Goal: Communication & Community: Answer question/provide support

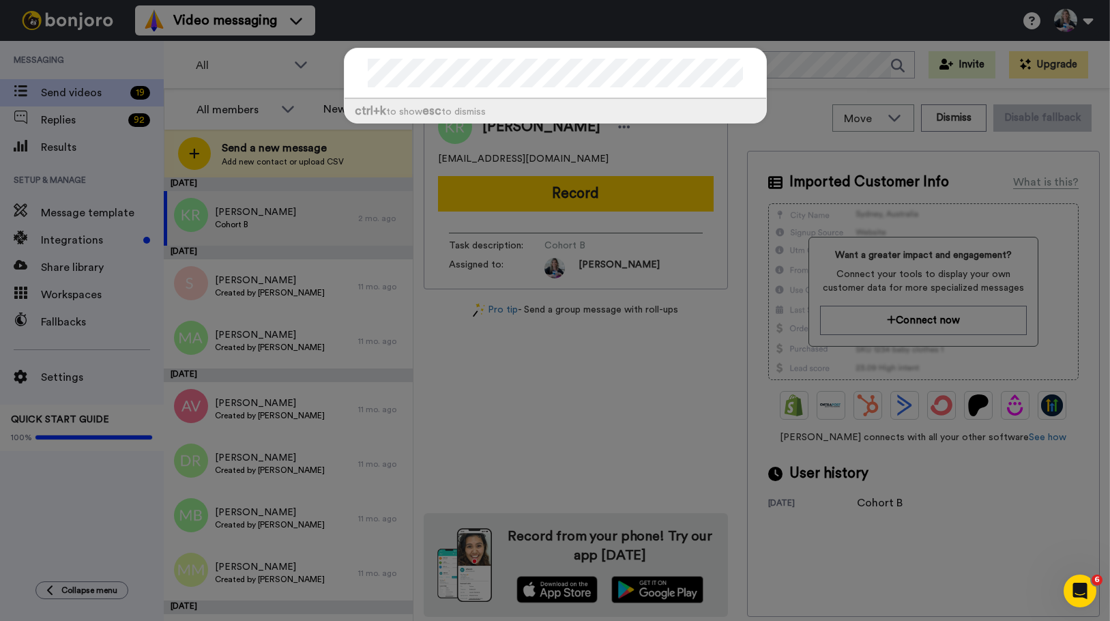
click at [641, 60] on div "ctrl +k to show esc to dismiss" at bounding box center [555, 310] width 1110 height 621
click at [641, 92] on div "ctrl +k to show esc to dismiss" at bounding box center [555, 310] width 1110 height 621
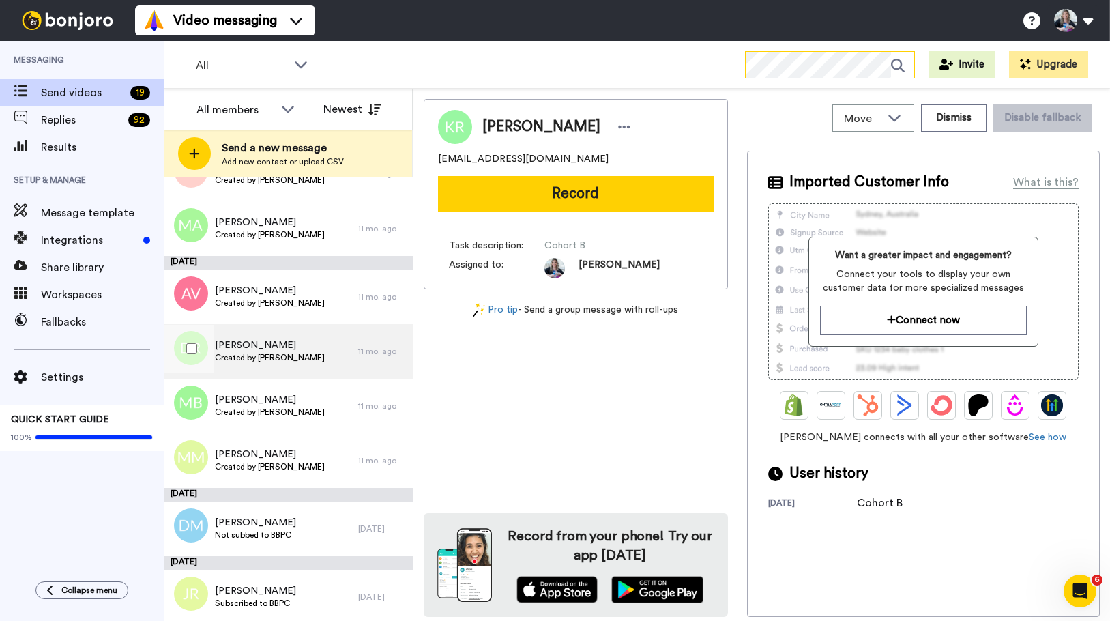
scroll to position [273, 0]
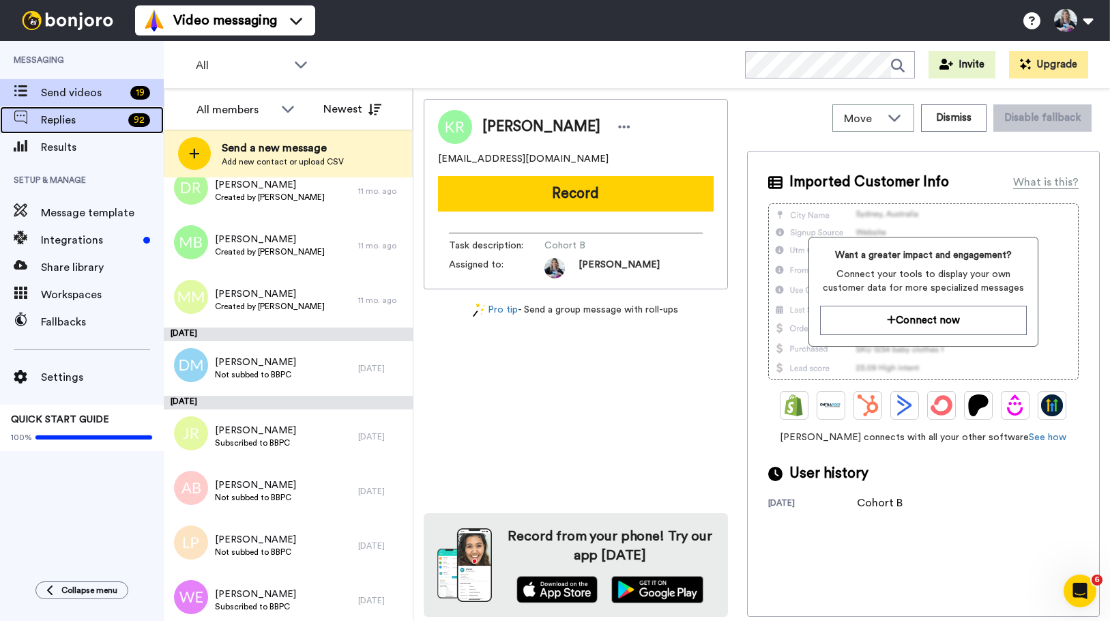
click at [52, 113] on span "Replies" at bounding box center [82, 120] width 82 height 16
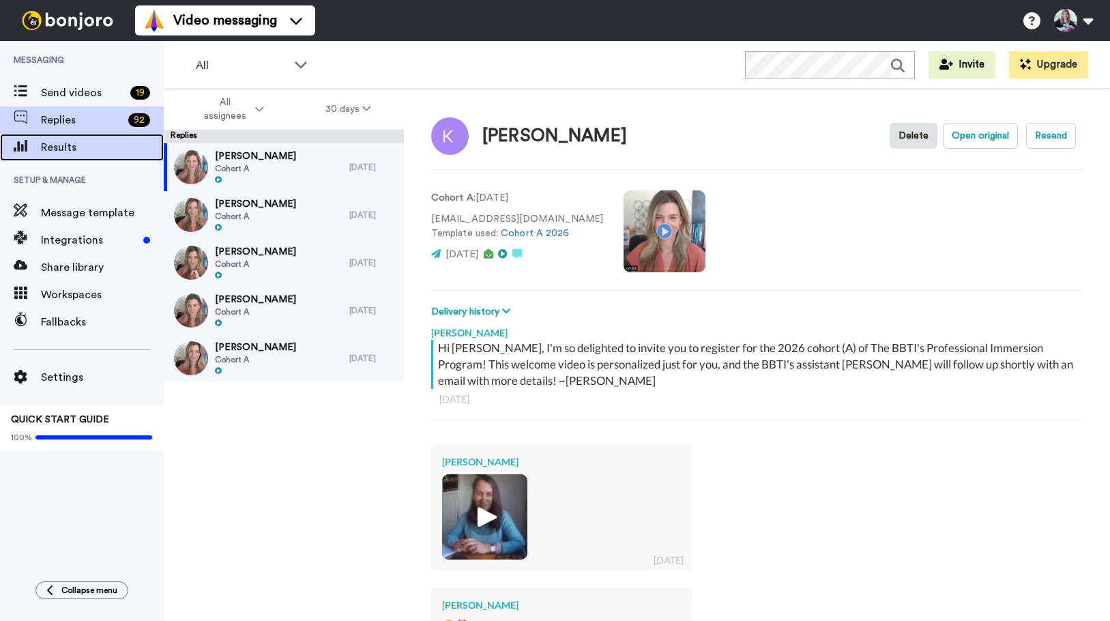
click at [55, 136] on div "Results" at bounding box center [82, 147] width 164 height 27
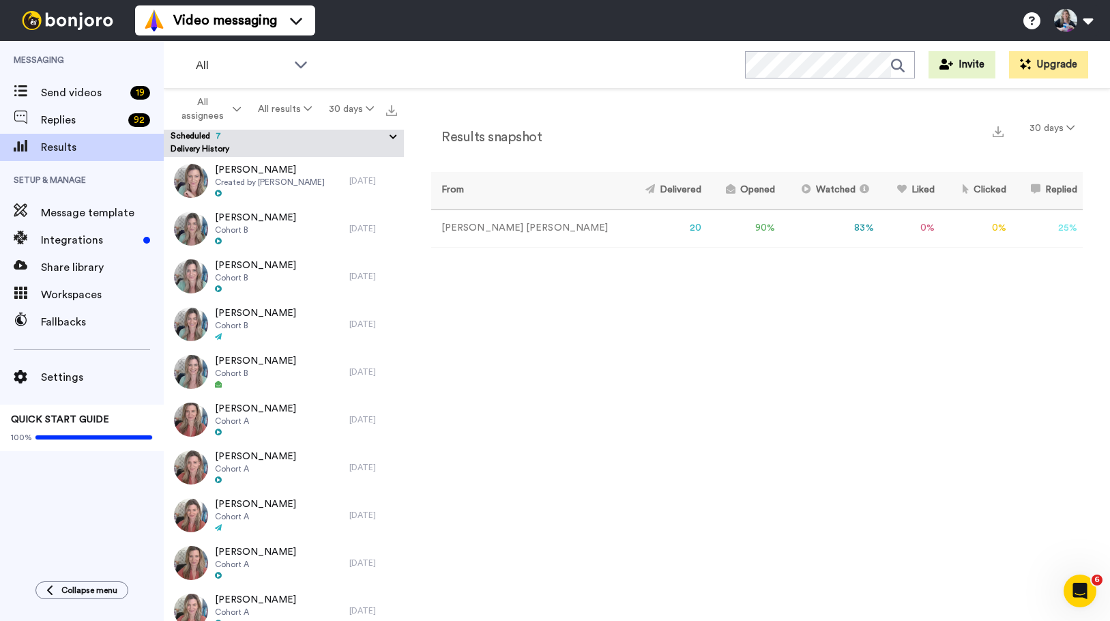
click at [219, 135] on button "Scheduled 7" at bounding box center [287, 137] width 233 height 15
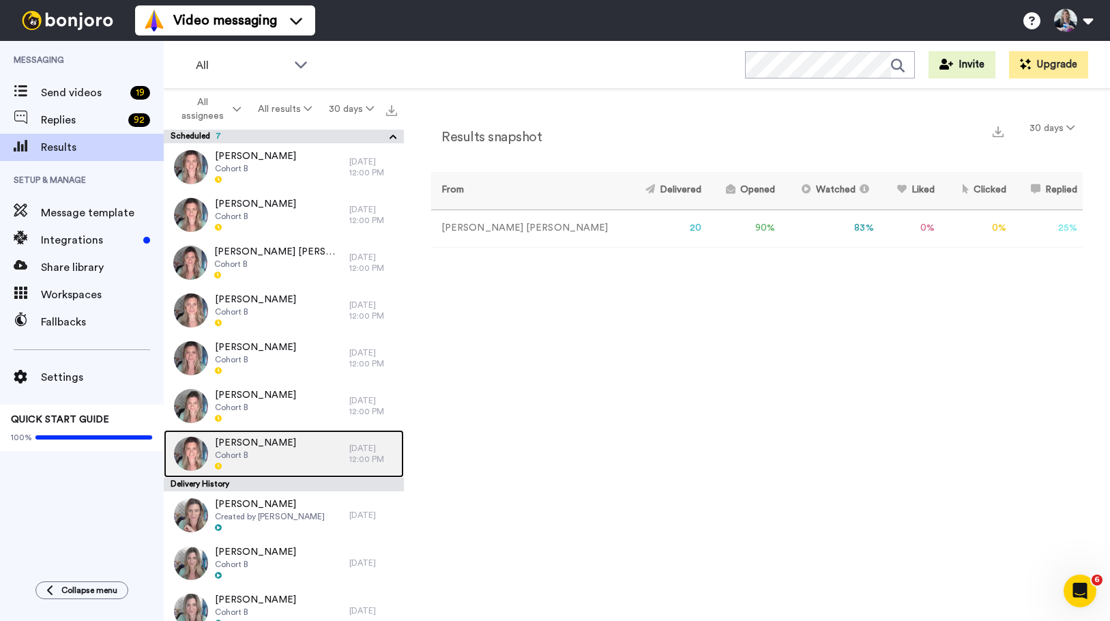
click at [244, 454] on span "Cohort B" at bounding box center [255, 455] width 81 height 11
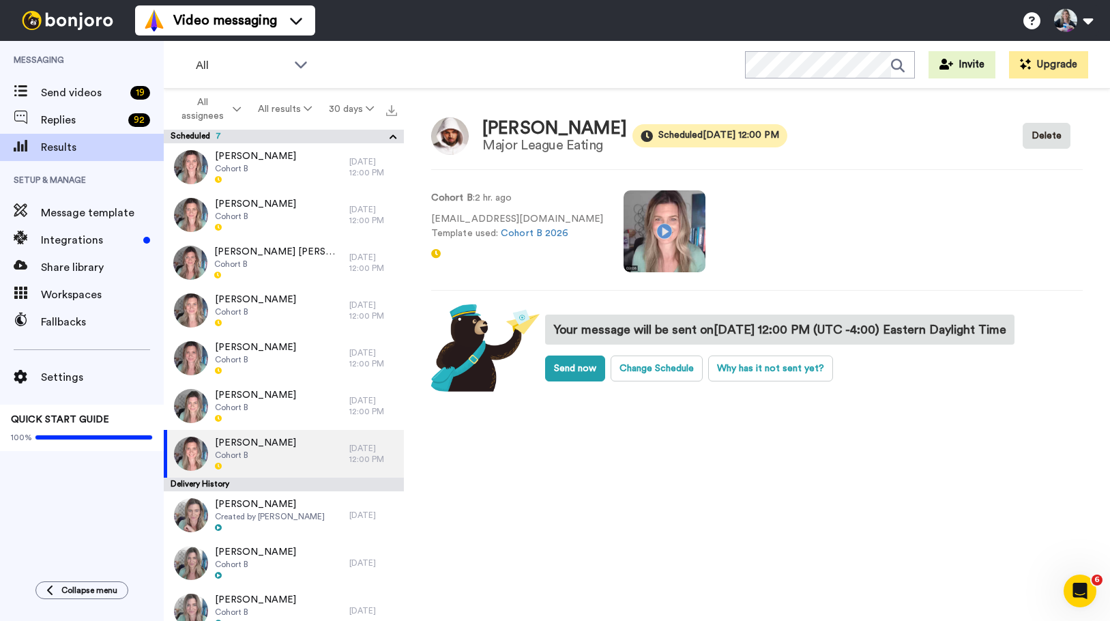
click at [66, 19] on img at bounding box center [67, 20] width 102 height 19
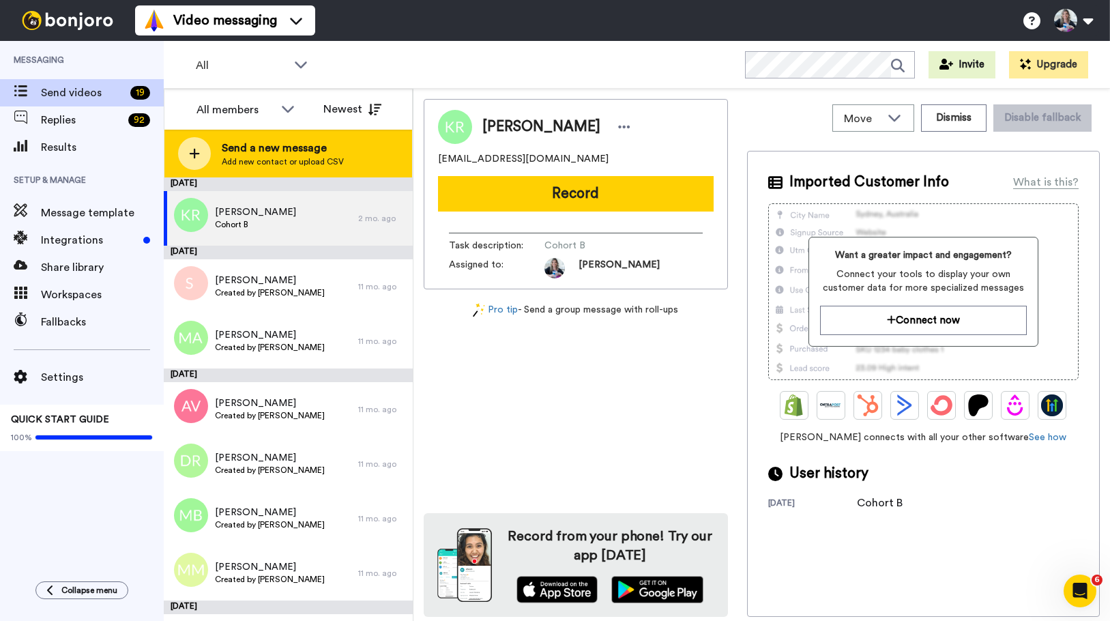
click at [235, 148] on span "Send a new message" at bounding box center [283, 148] width 122 height 16
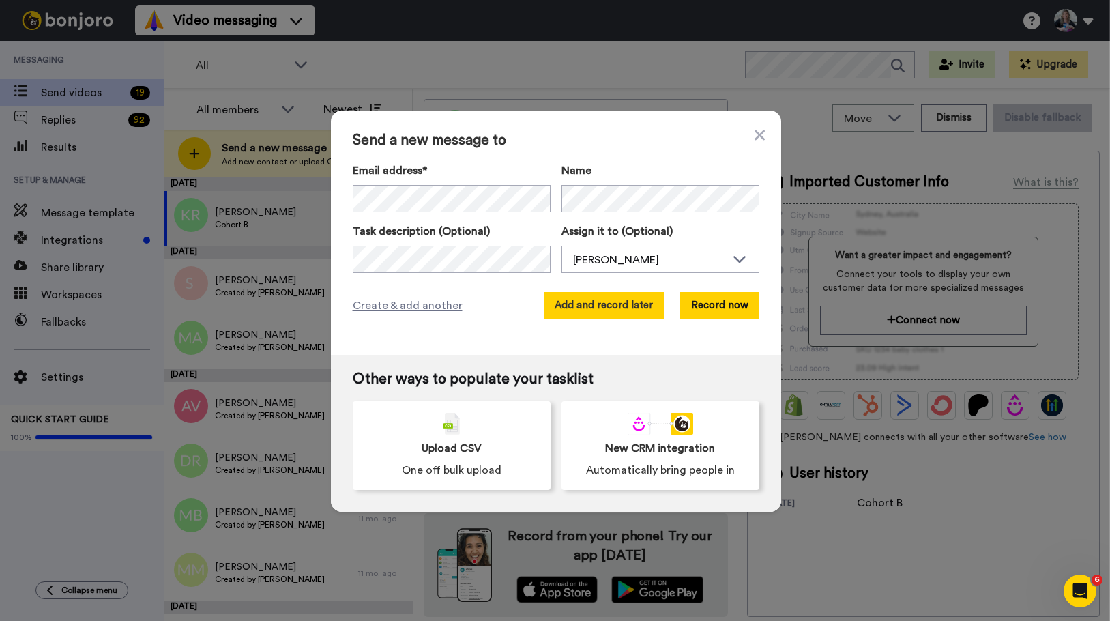
click at [605, 307] on button "Add and record later" at bounding box center [604, 305] width 120 height 27
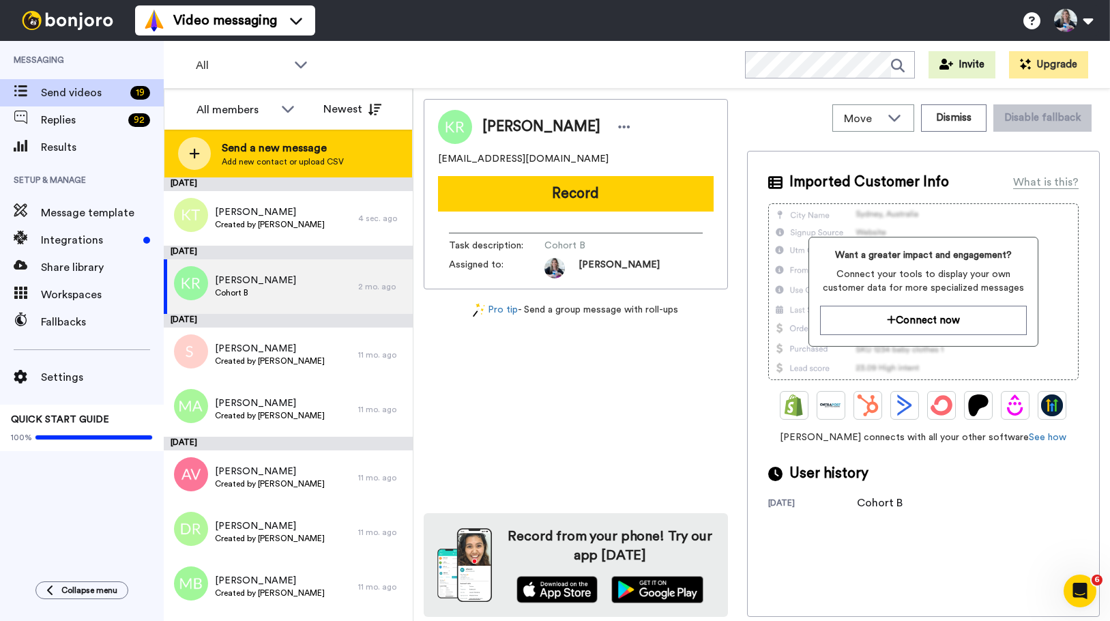
click at [216, 169] on div "Send a new message Add new contact or upload CSV" at bounding box center [288, 154] width 248 height 48
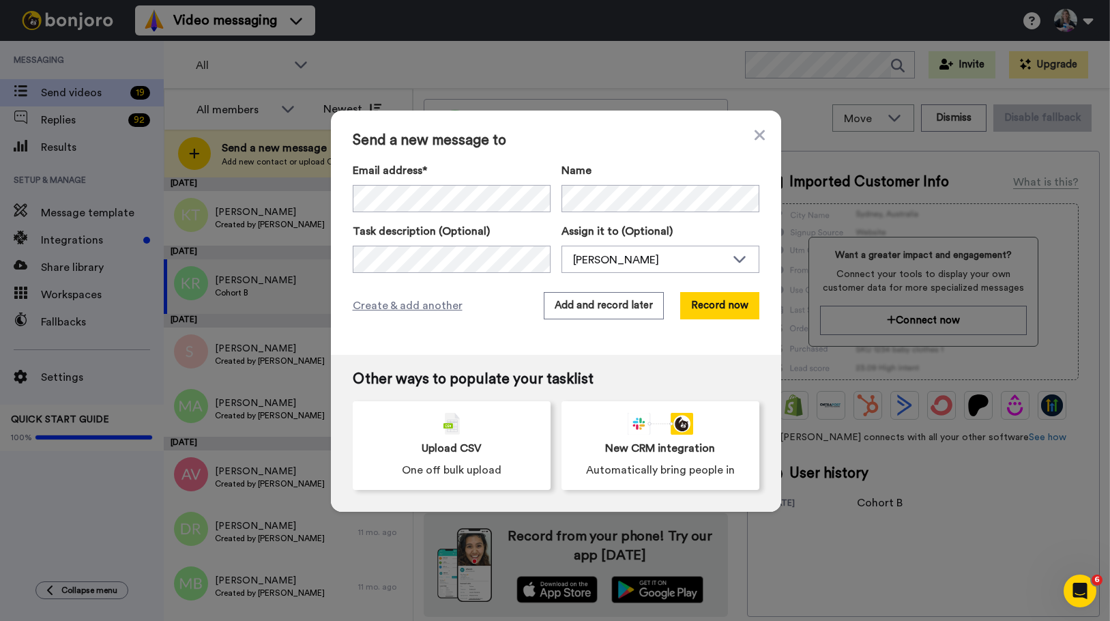
click at [656, 130] on div "Send a new message to Email address* No search result for ‘ urlc@verizon.net ’ …" at bounding box center [556, 233] width 450 height 244
click at [595, 312] on button "Add and record later" at bounding box center [604, 305] width 120 height 27
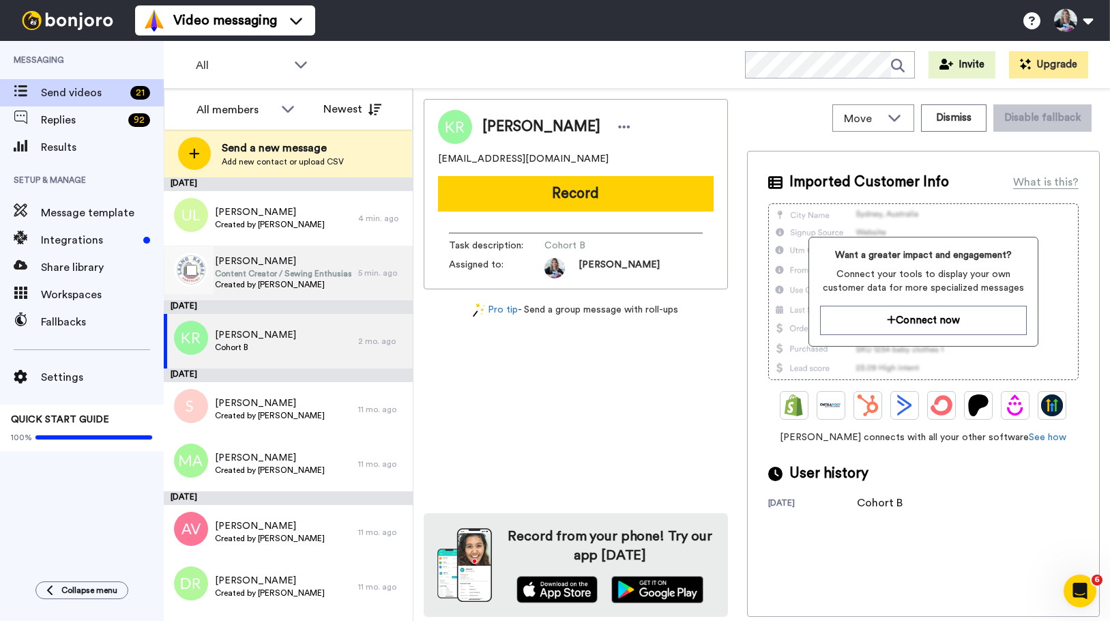
click at [282, 259] on span "Katrina Trinidad" at bounding box center [283, 261] width 136 height 14
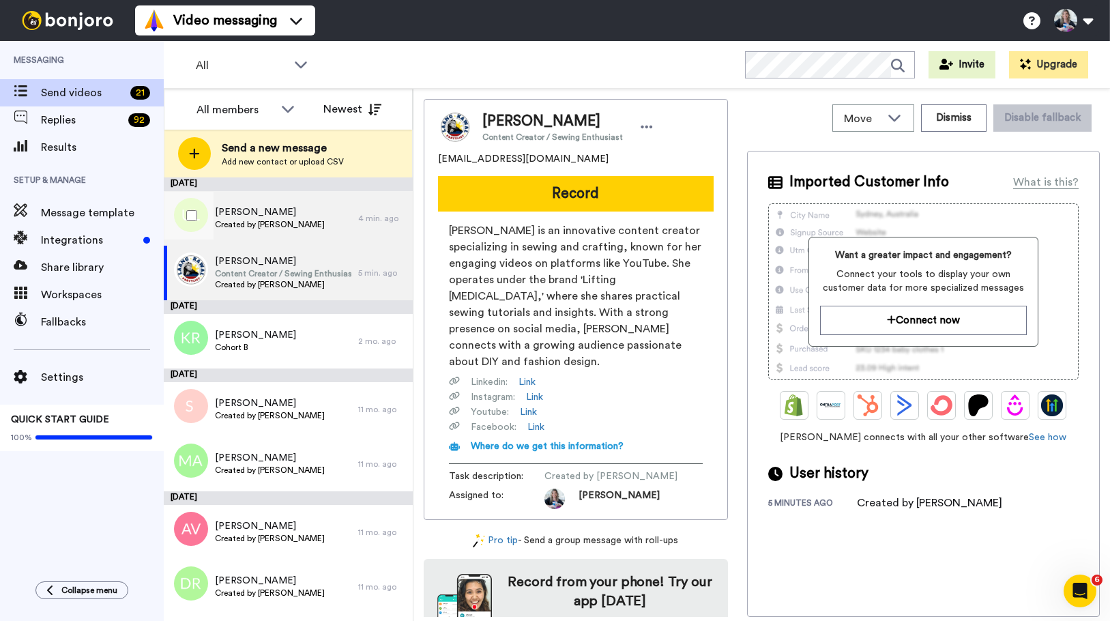
click at [287, 207] on span "Ursula Lesic" at bounding box center [270, 212] width 110 height 14
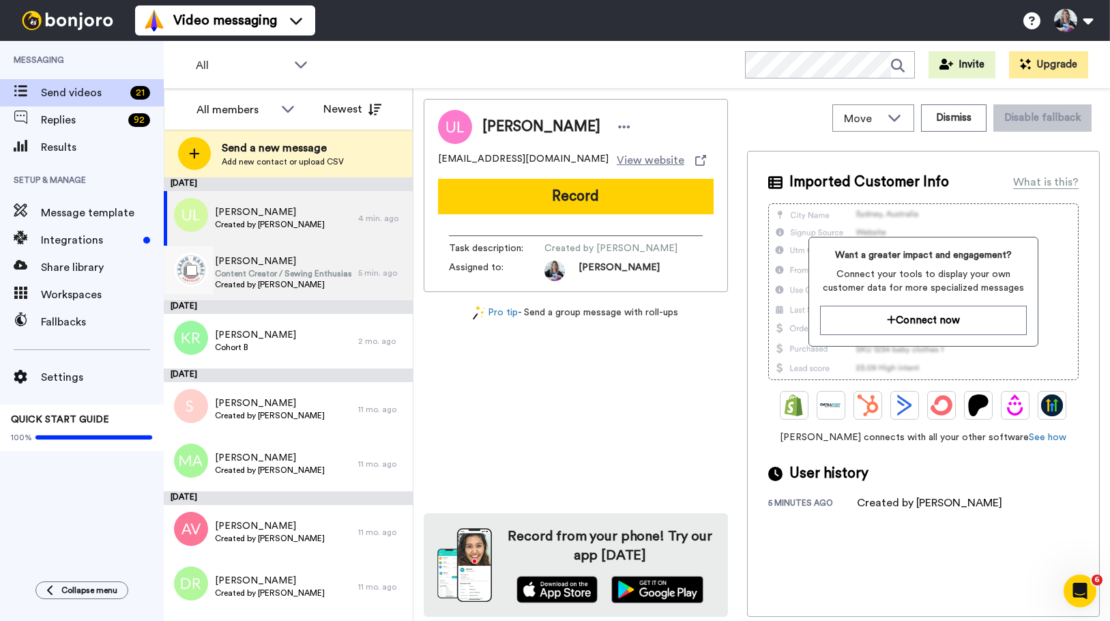
click at [296, 276] on span "Content Creator / Sewing Enthusiast" at bounding box center [283, 273] width 136 height 11
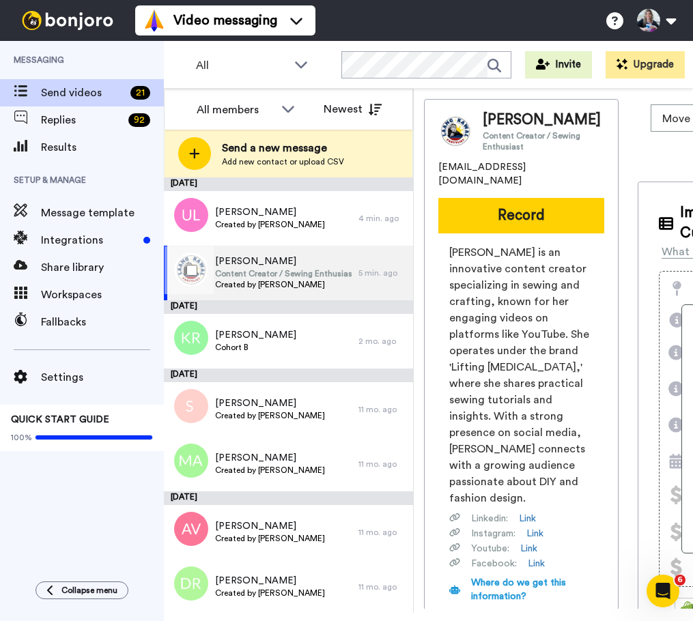
click at [259, 261] on span "Katrina Trinidad" at bounding box center [283, 261] width 136 height 14
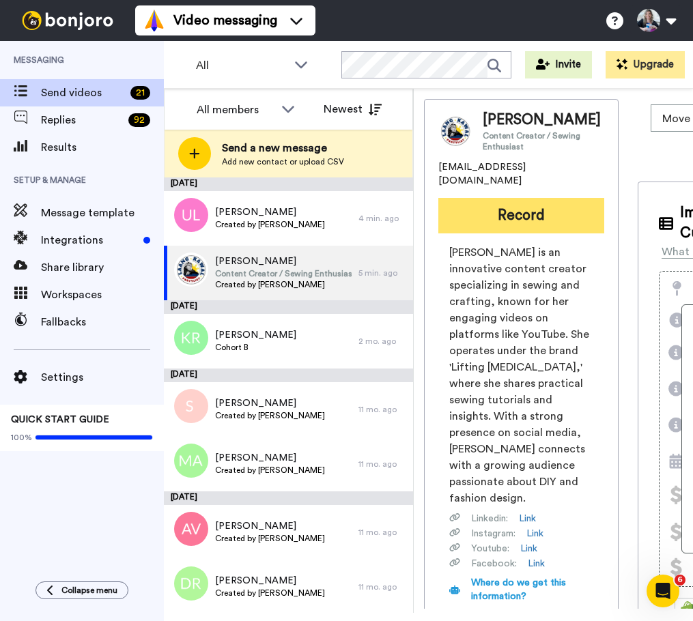
click at [505, 222] on button "Record" at bounding box center [521, 215] width 166 height 35
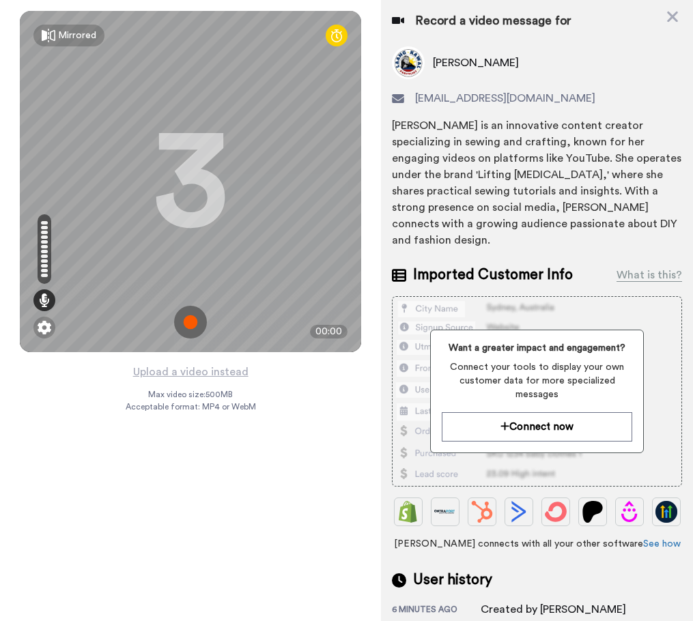
click at [332, 441] on div "Mirrored Redo 3 00:00 Upload a video instead Max video size: 500 MB Acceptable …" at bounding box center [190, 310] width 381 height 621
click at [192, 320] on img at bounding box center [190, 322] width 33 height 33
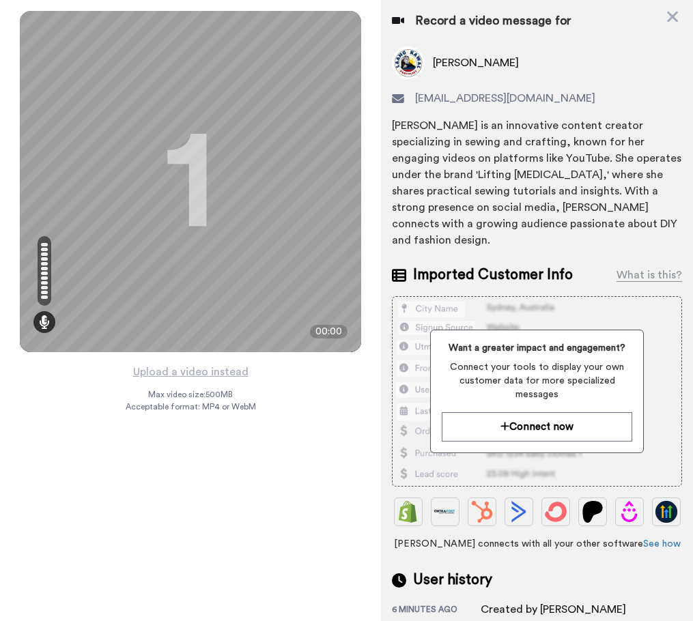
click at [284, 570] on div "Mirrored Redo 1 00:00 Upload a video instead Max video size: 500 MB Acceptable …" at bounding box center [190, 310] width 381 height 621
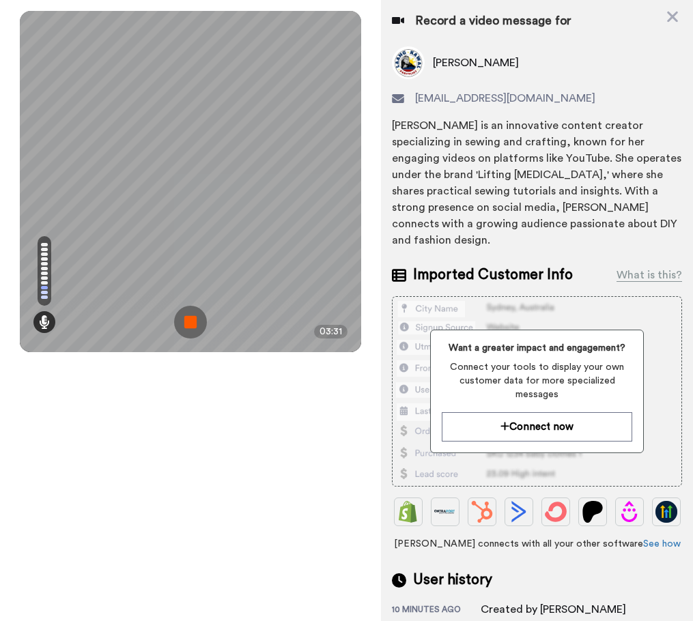
click at [303, 419] on div "Mirrored Redo 3 03:31" at bounding box center [190, 310] width 381 height 621
click at [189, 315] on img at bounding box center [190, 322] width 33 height 33
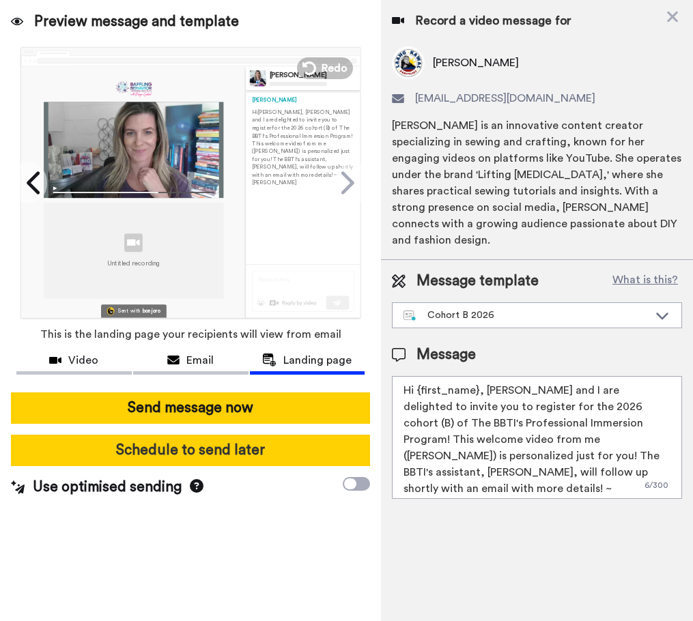
click at [250, 457] on button "Schedule to send later" at bounding box center [190, 450] width 359 height 31
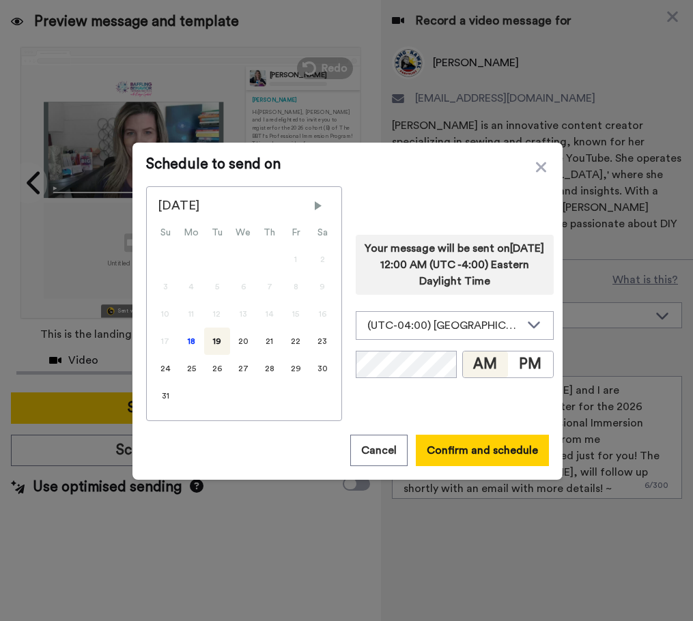
click at [211, 344] on div "19" at bounding box center [217, 340] width 26 height 27
click at [533, 366] on button "PM" at bounding box center [530, 364] width 45 height 26
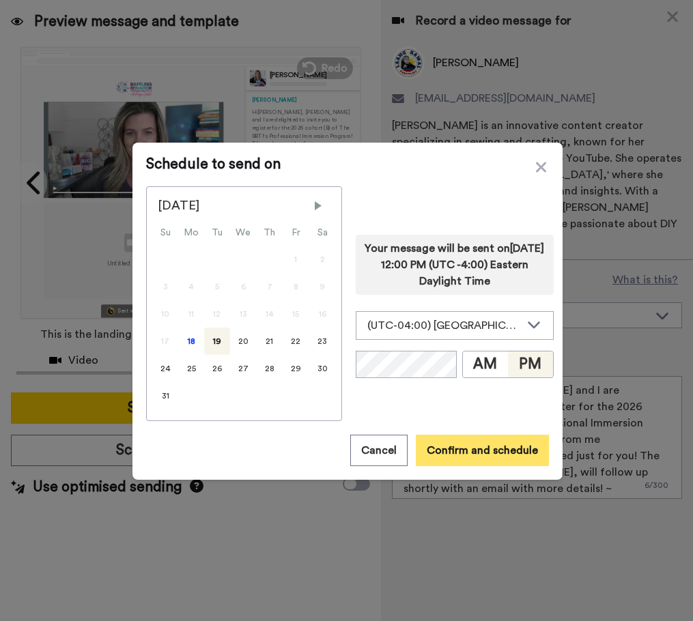
click at [497, 446] on button "Confirm and schedule" at bounding box center [482, 450] width 133 height 31
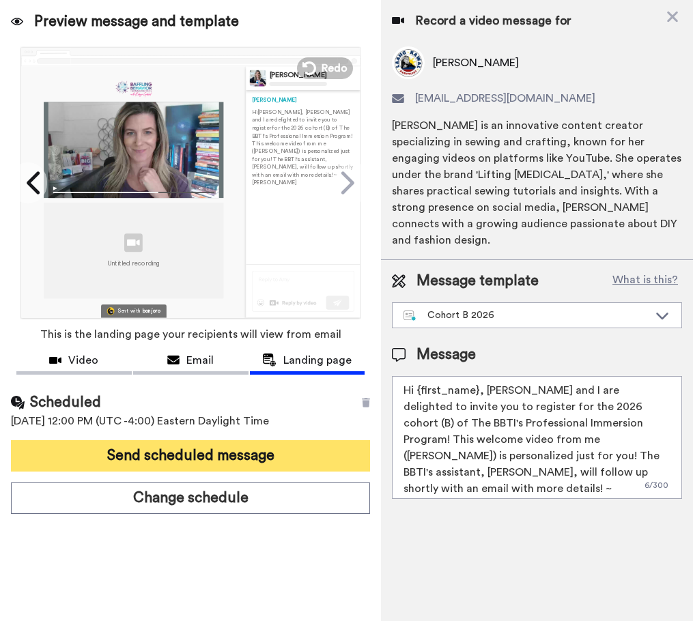
click at [213, 450] on button "Send scheduled message" at bounding box center [190, 455] width 359 height 31
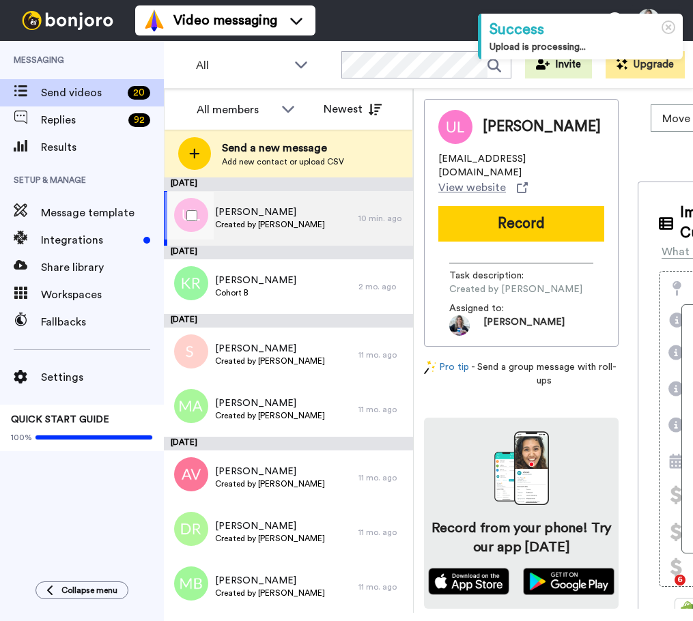
click at [248, 208] on span "[PERSON_NAME]" at bounding box center [270, 212] width 110 height 14
click at [249, 230] on div "Ursula Lesic Created by Robyn Gobbel" at bounding box center [270, 218] width 110 height 26
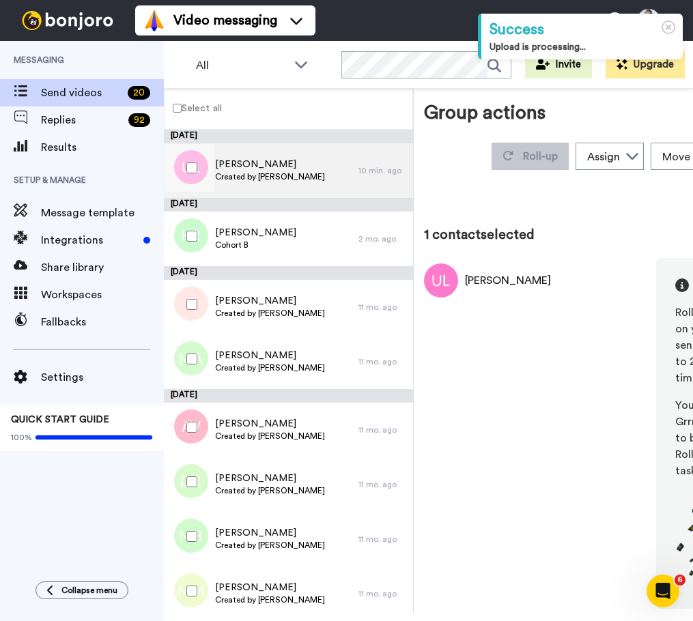
click at [237, 182] on div "Ursula Lesic Created by Robyn Gobbel" at bounding box center [270, 171] width 110 height 26
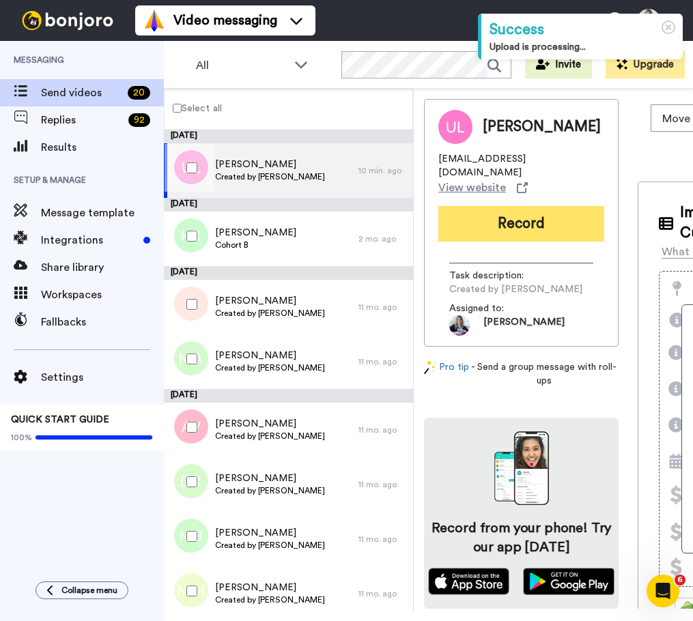
click at [527, 213] on button "Record" at bounding box center [521, 223] width 166 height 35
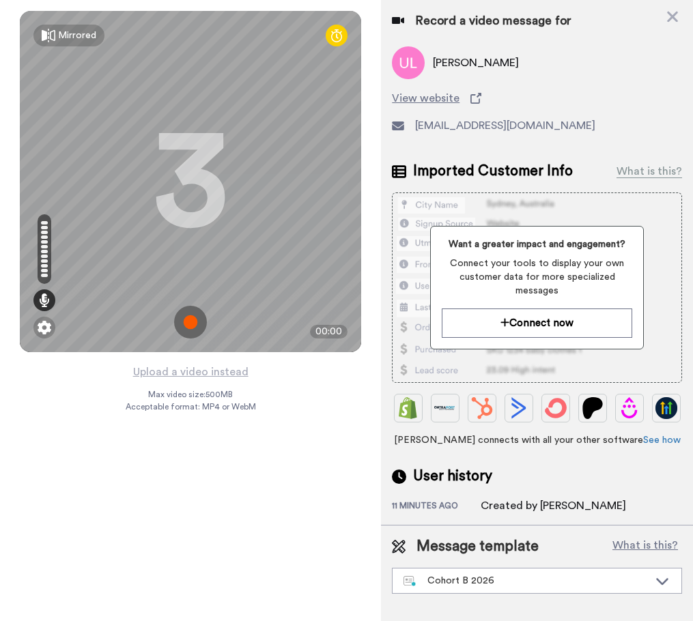
click at [193, 312] on img at bounding box center [190, 322] width 33 height 33
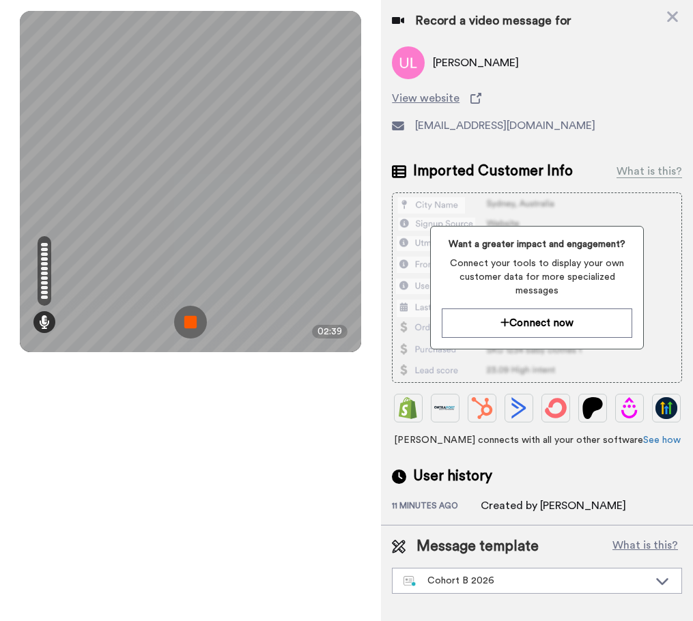
click at [259, 373] on div "Mirrored Redo 3 02:39" at bounding box center [190, 310] width 381 height 621
click at [194, 318] on img at bounding box center [190, 322] width 33 height 33
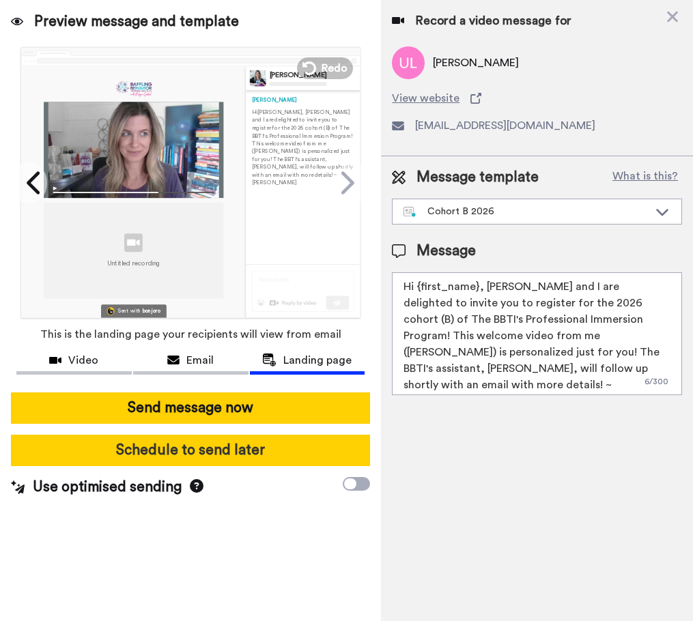
click at [220, 458] on button "Schedule to send later" at bounding box center [190, 450] width 359 height 31
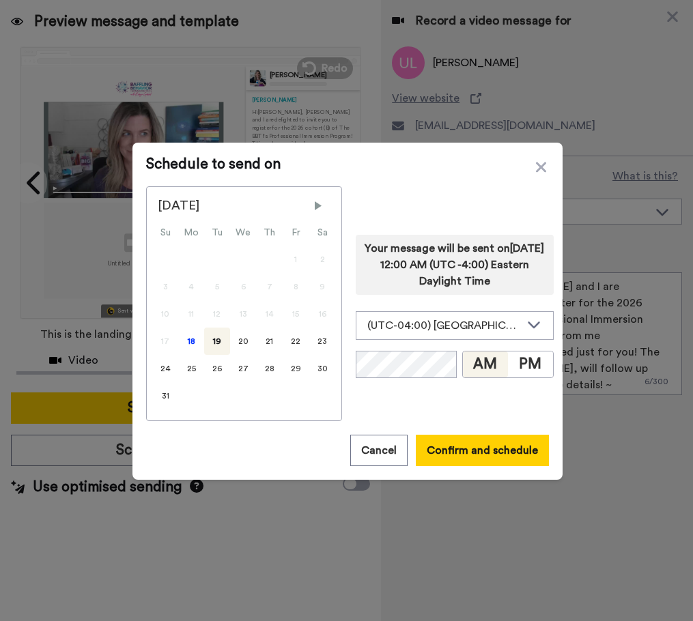
click at [205, 339] on div "19" at bounding box center [217, 340] width 26 height 27
click at [525, 358] on button "PM" at bounding box center [530, 364] width 45 height 26
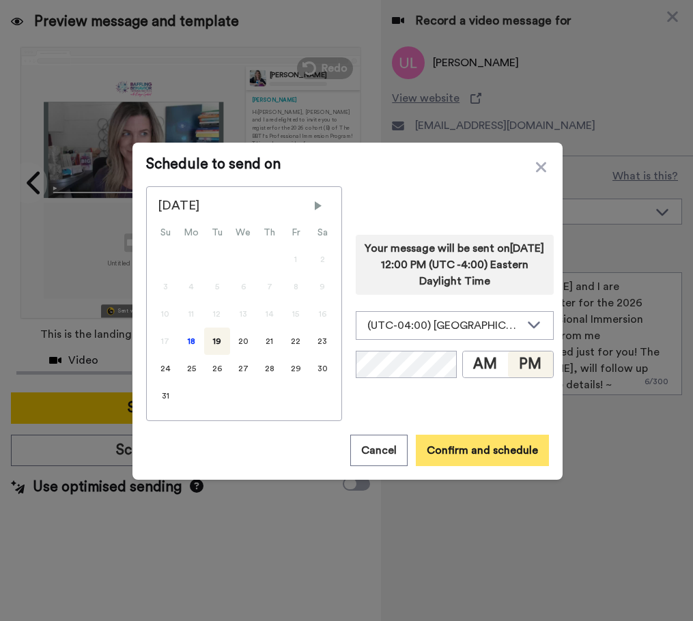
click at [497, 454] on button "Confirm and schedule" at bounding box center [482, 450] width 133 height 31
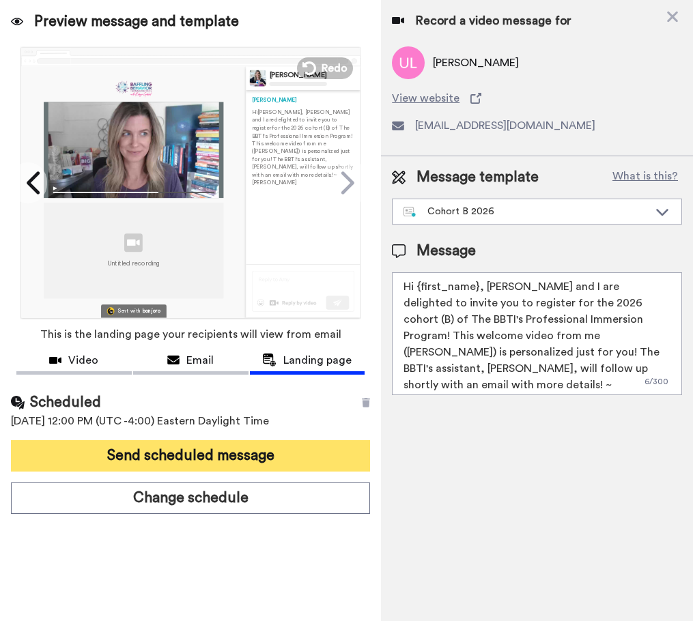
click at [216, 451] on button "Send scheduled message" at bounding box center [190, 455] width 359 height 31
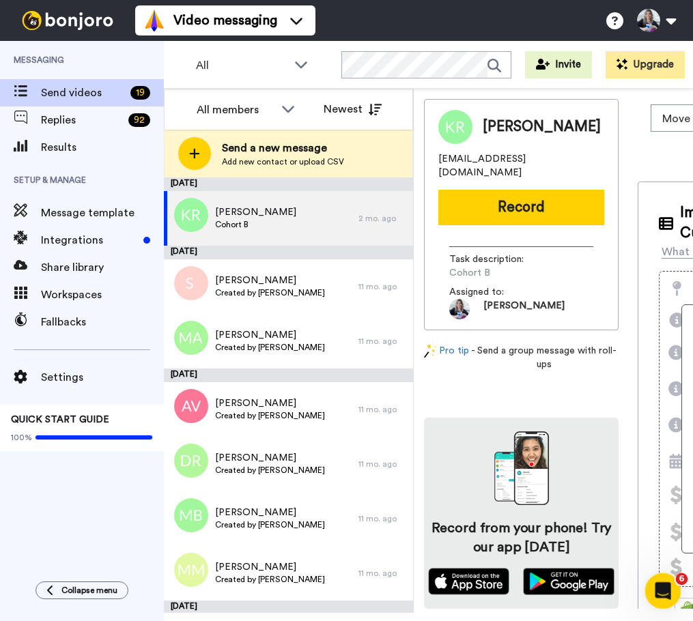
click at [659, 589] on icon "Open Intercom Messenger" at bounding box center [661, 589] width 23 height 23
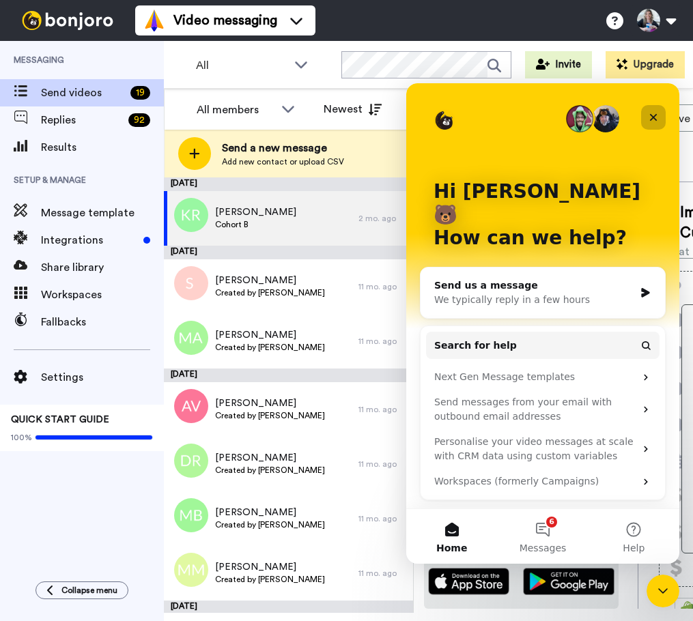
click at [647, 113] on div "Close" at bounding box center [653, 117] width 25 height 25
